Goal: Communication & Community: Answer question/provide support

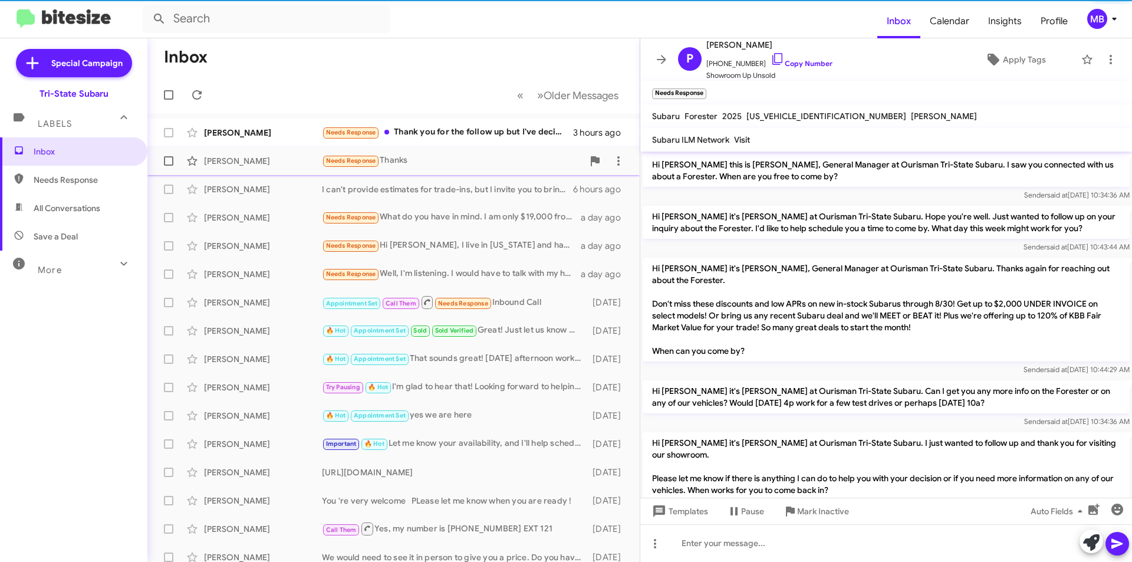
scroll to position [30, 0]
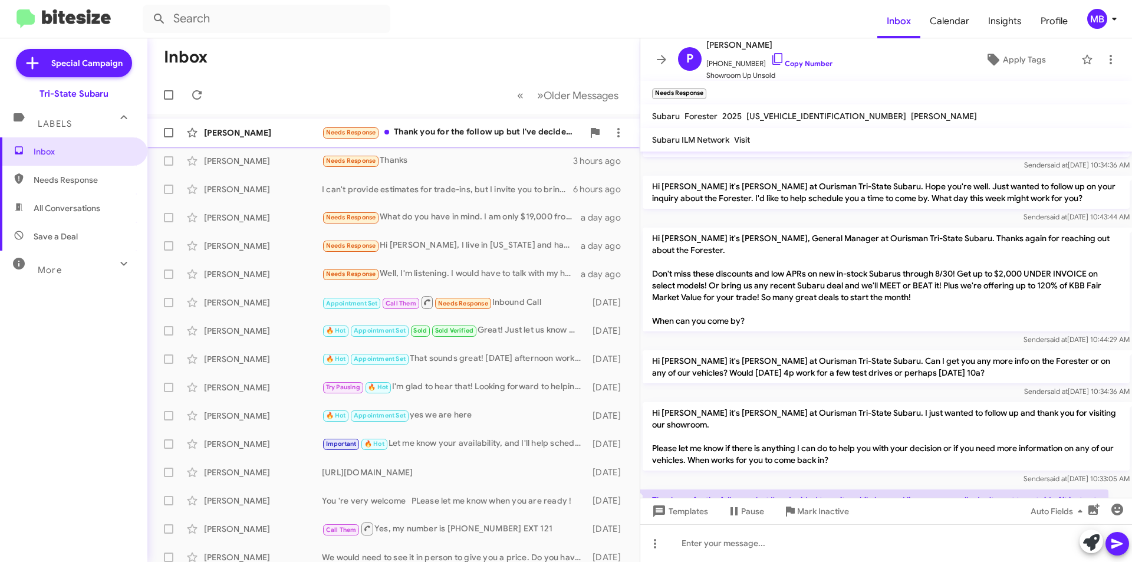
click at [524, 134] on div "Needs Response Thank you for the follow up but I've decided to wait a while lon…" at bounding box center [452, 133] width 261 height 14
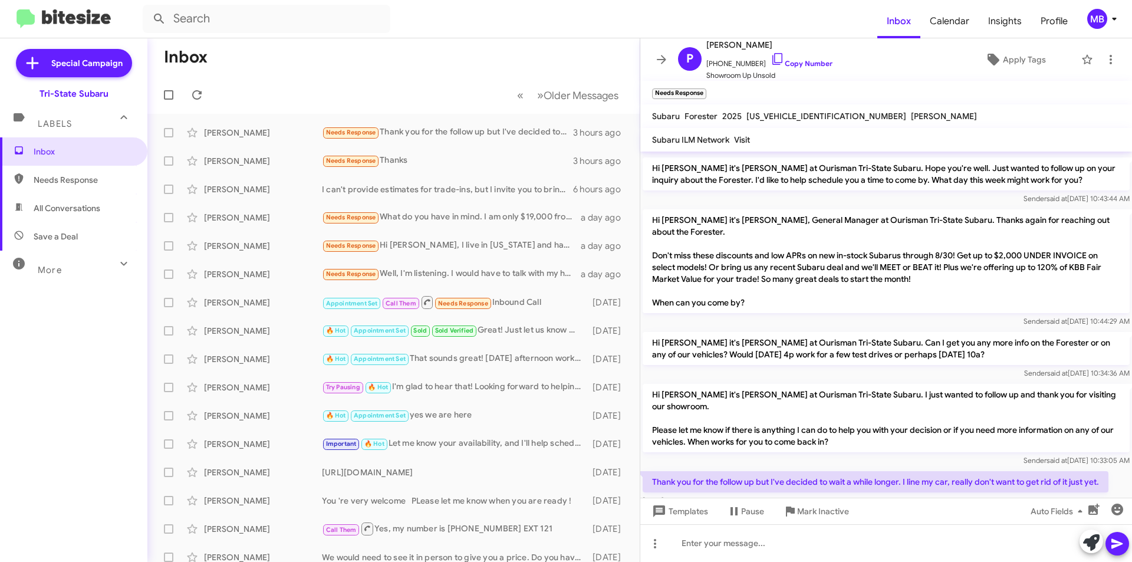
scroll to position [54, 0]
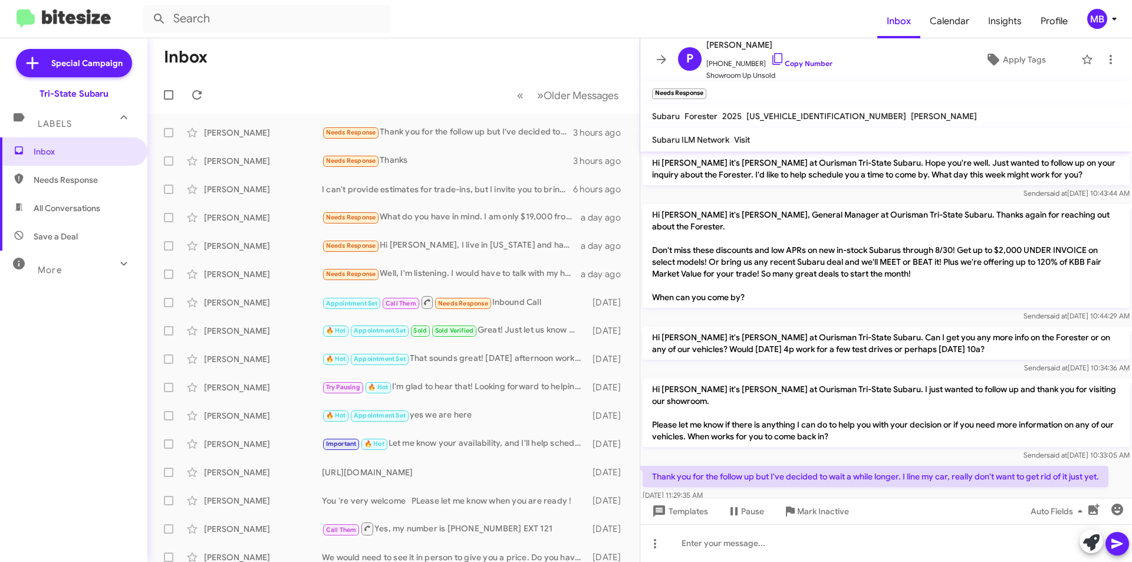
click at [102, 183] on span "Needs Response" at bounding box center [84, 180] width 100 height 12
type input "in:needs-response"
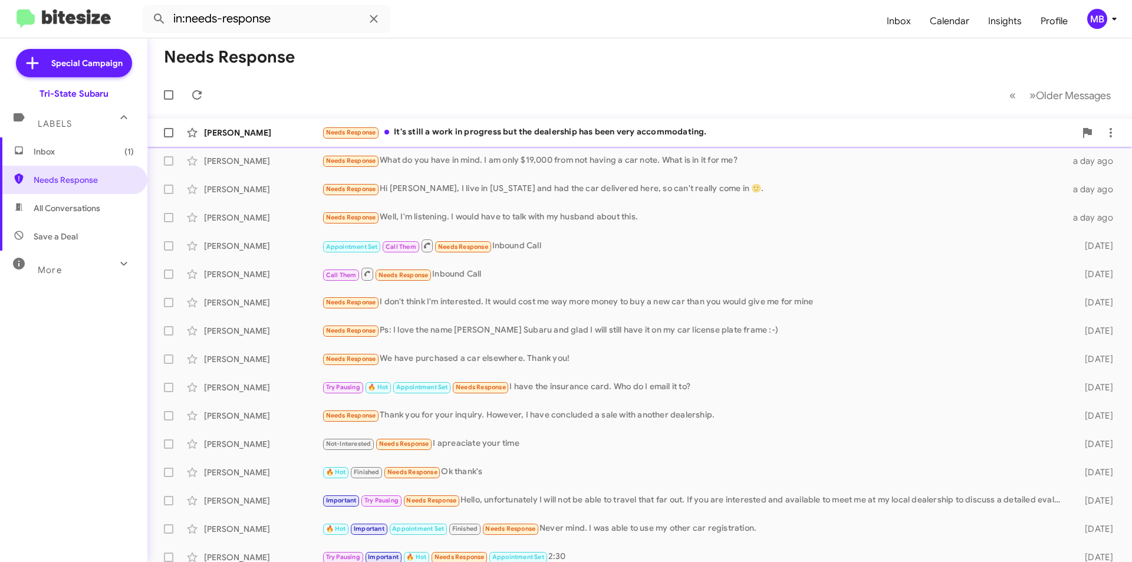
click at [520, 134] on div "Needs Response It's still a work in progress but the dealership has been very a…" at bounding box center [699, 133] width 754 height 14
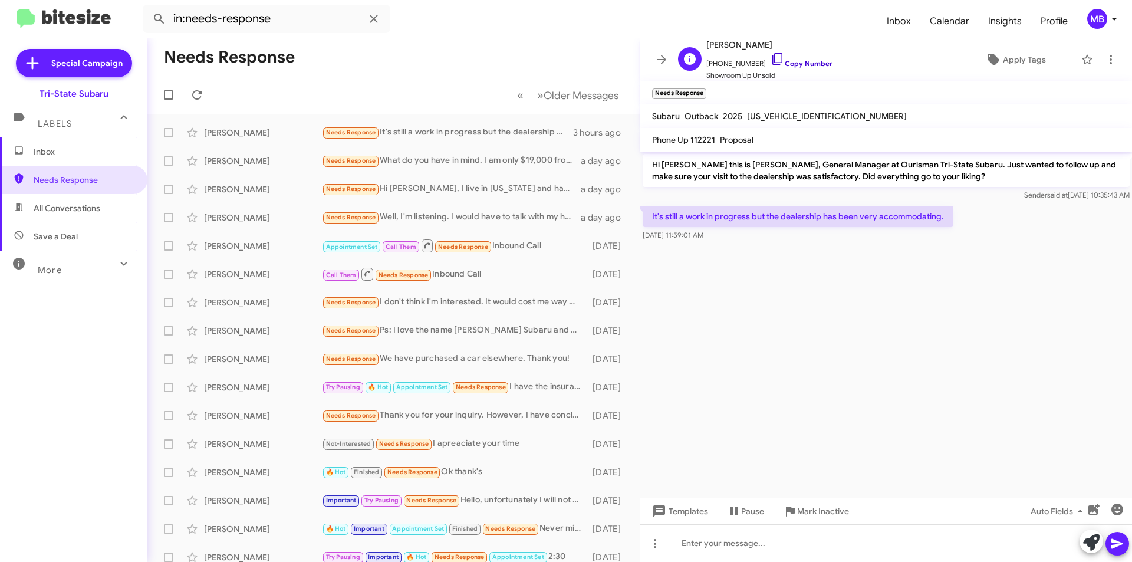
click at [806, 63] on link "Copy Number" at bounding box center [802, 63] width 62 height 9
drag, startPoint x: 747, startPoint y: 232, endPoint x: 703, endPoint y: 232, distance: 43.6
click at [643, 215] on div "It's still a work in progress but the dealership has been very accommodating. […" at bounding box center [798, 223] width 311 height 35
copy div "It's still a work in progress but the dealership has been very accommodating. […"
